Goal: Task Accomplishment & Management: Manage account settings

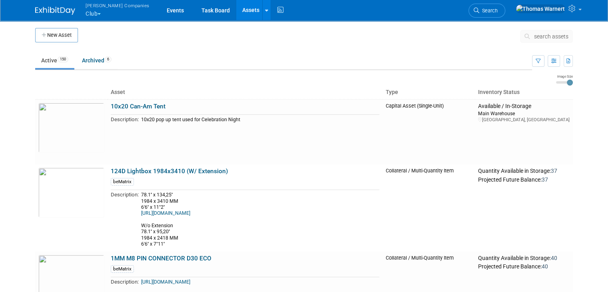
click at [94, 16] on button "Warnert Companies Club" at bounding box center [122, 10] width 75 height 21
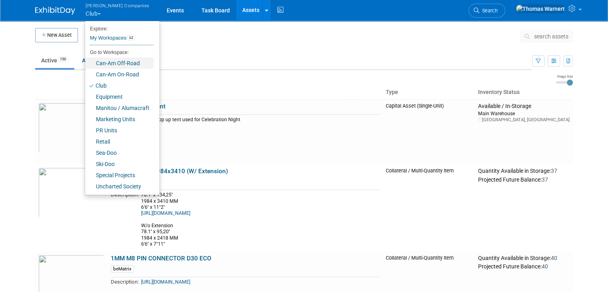
click at [110, 61] on link "Can-Am Off-Road" at bounding box center [119, 63] width 68 height 11
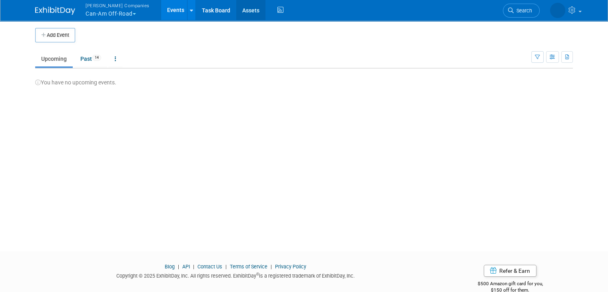
click at [236, 12] on link "Assets" at bounding box center [250, 10] width 29 height 20
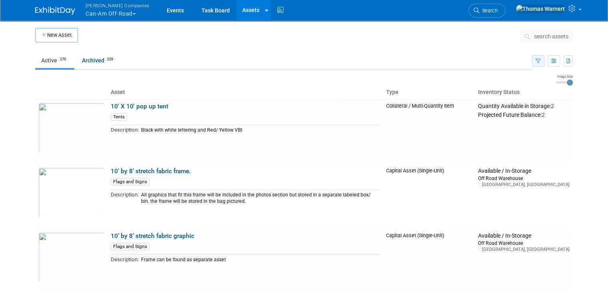
click at [544, 64] on button "button" at bounding box center [538, 61] width 12 height 12
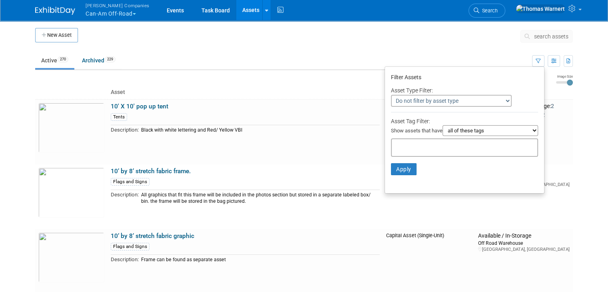
click at [424, 147] on input "text" at bounding box center [427, 146] width 64 height 8
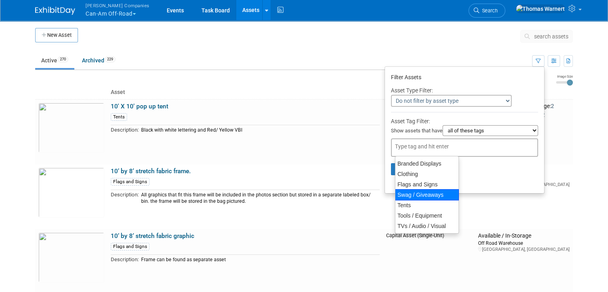
click at [425, 193] on div "Swag / Giveaways" at bounding box center [427, 194] width 64 height 11
type input "Swag / Giveaways"
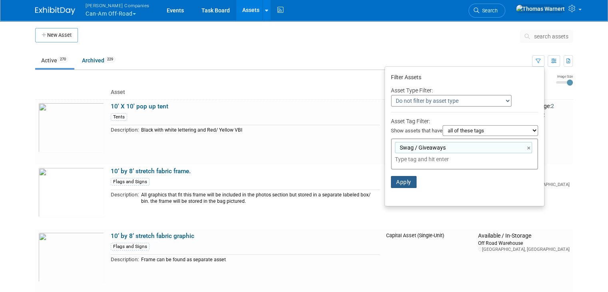
click at [415, 182] on button "Apply" at bounding box center [404, 182] width 26 height 12
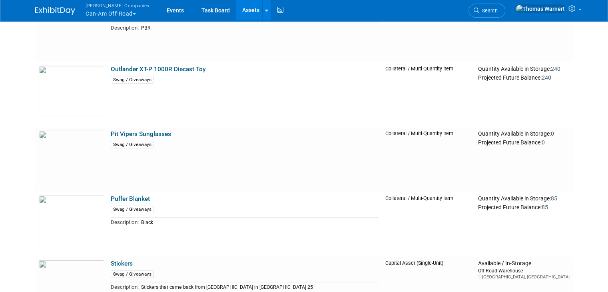
scroll to position [2039, 0]
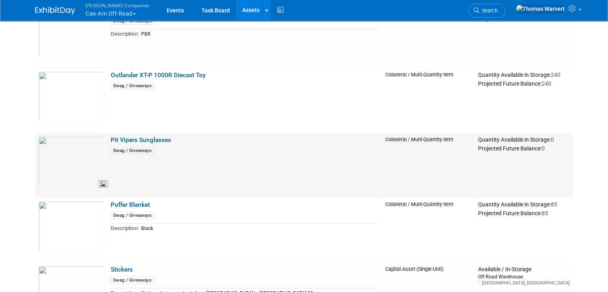
click at [76, 153] on img at bounding box center [71, 161] width 66 height 50
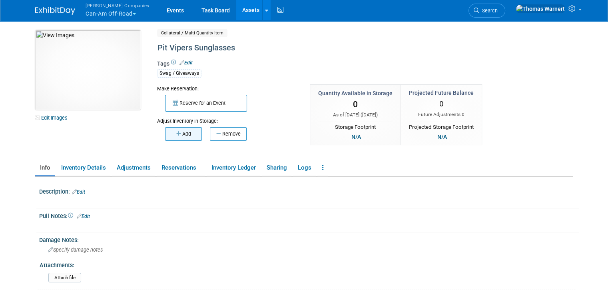
click at [165, 132] on button "Add" at bounding box center [183, 134] width 37 height 14
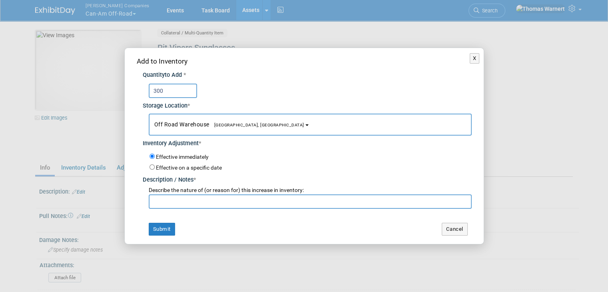
type input "300"
click at [209, 202] on input "text" at bounding box center [310, 201] width 323 height 14
type input "post S4"
click at [168, 224] on button "Submit" at bounding box center [162, 229] width 26 height 13
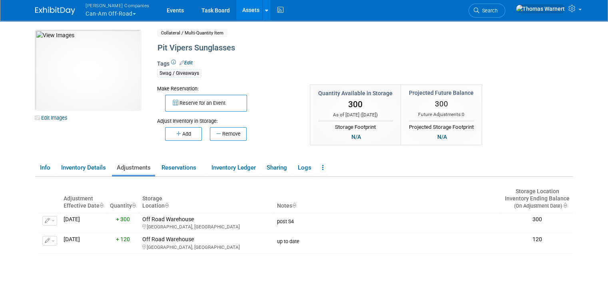
click at [236, 8] on link "Assets" at bounding box center [250, 10] width 29 height 20
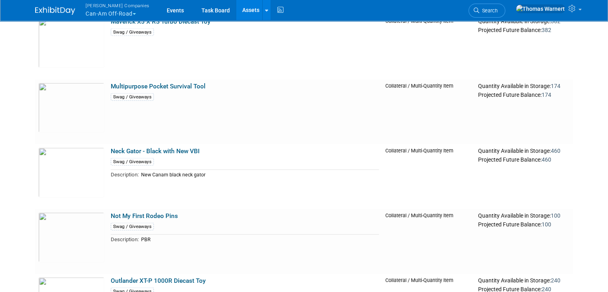
scroll to position [1839, 0]
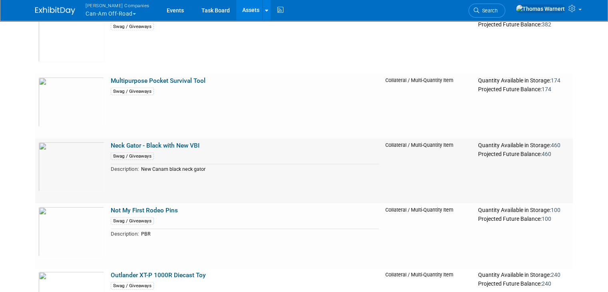
click at [184, 144] on link "Neck Gator - Black with New VBI" at bounding box center [155, 145] width 89 height 7
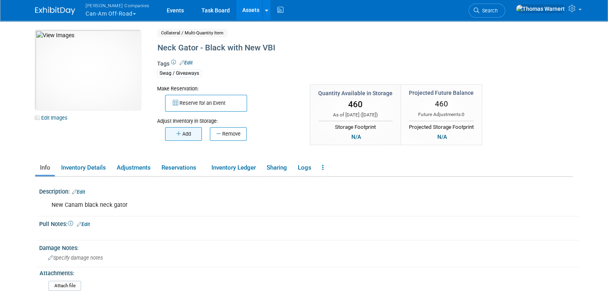
click at [174, 130] on button "Add" at bounding box center [183, 134] width 37 height 14
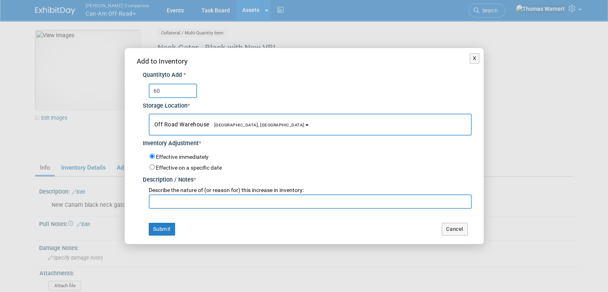
type input "60"
click at [170, 201] on input "text" at bounding box center [310, 201] width 323 height 14
type input "Post S4"
click at [165, 232] on button "Submit" at bounding box center [162, 229] width 26 height 13
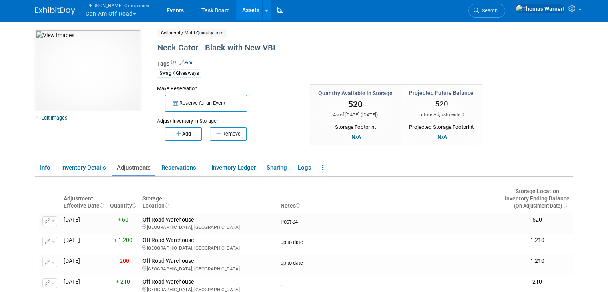
click at [237, 12] on link "Assets" at bounding box center [250, 10] width 29 height 20
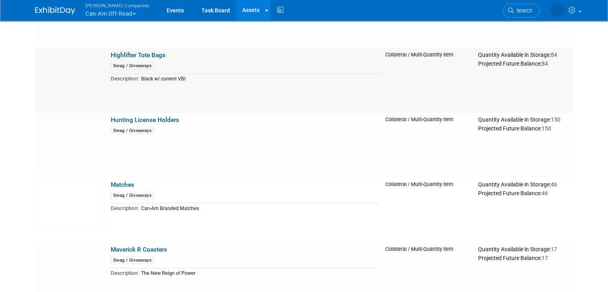
scroll to position [1637, 0]
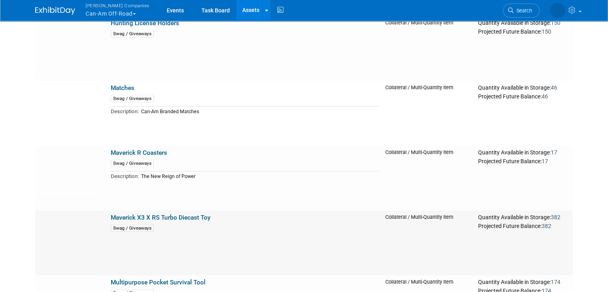
click at [170, 218] on link "Maverick X3 X RS Turbo Diecast Toy" at bounding box center [161, 217] width 100 height 7
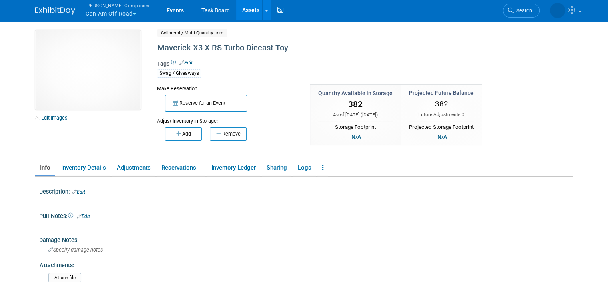
click at [236, 8] on link "Assets" at bounding box center [250, 10] width 29 height 20
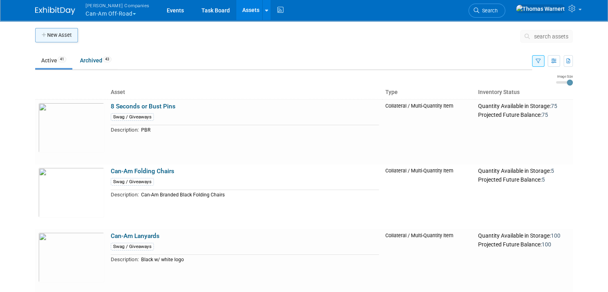
click at [42, 33] on icon "button" at bounding box center [45, 35] width 6 height 5
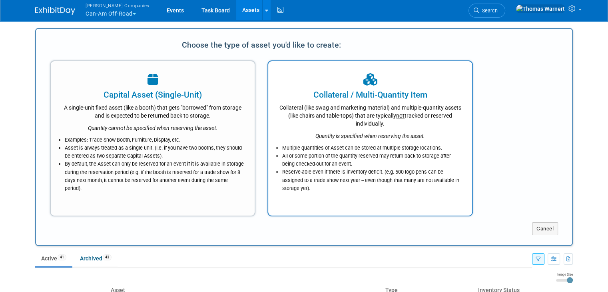
click at [307, 141] on div "Multiple quantities of Asset can be stored at multiple storage locations. All o…" at bounding box center [370, 166] width 184 height 52
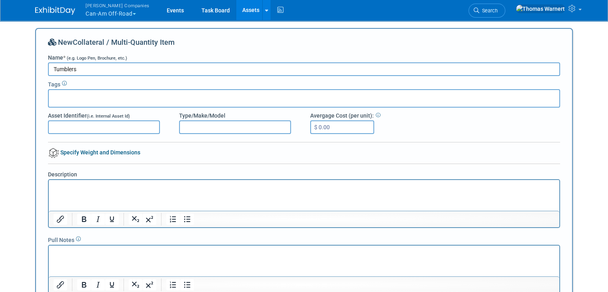
type input "Tumblers"
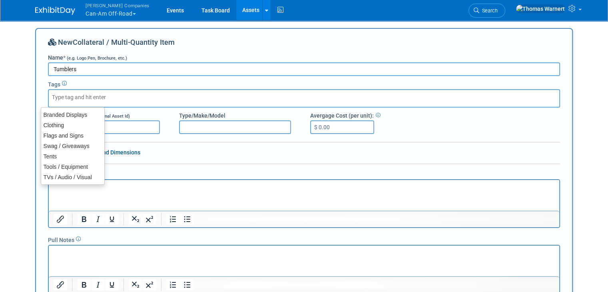
click at [91, 101] on div at bounding box center [304, 98] width 512 height 18
click at [75, 141] on div "Swag / Giveaways" at bounding box center [73, 145] width 64 height 11
type input "Swag / Giveaways"
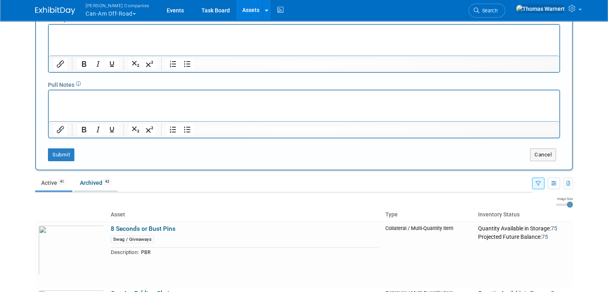
scroll to position [160, 0]
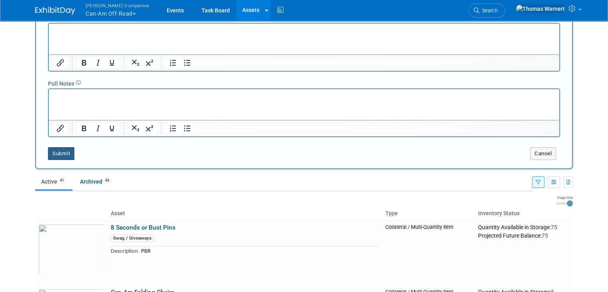
click at [58, 151] on button "Submit" at bounding box center [61, 153] width 26 height 13
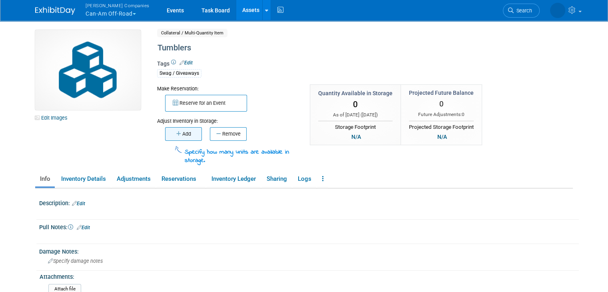
click at [184, 134] on button "Add" at bounding box center [183, 134] width 37 height 14
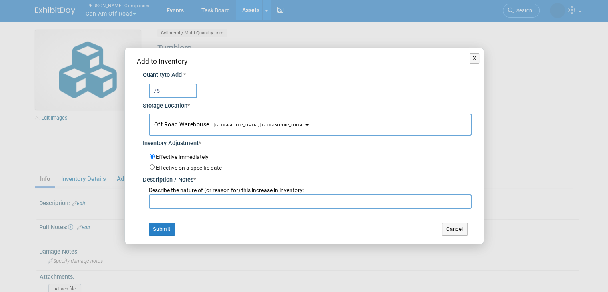
type input "75"
click at [178, 201] on input "text" at bounding box center [310, 201] width 323 height 14
type input "Post S4"
click at [162, 228] on button "Submit" at bounding box center [162, 229] width 26 height 13
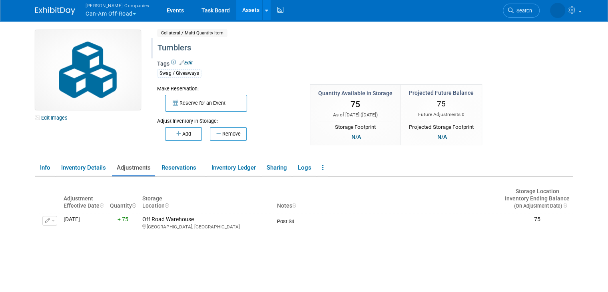
click at [317, 50] on div "Tumblers" at bounding box center [333, 48] width 357 height 14
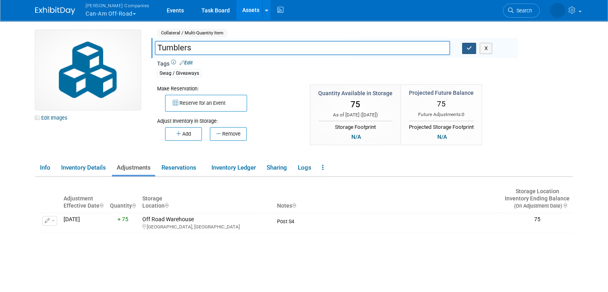
click at [469, 49] on icon "button" at bounding box center [470, 48] width 6 height 5
